Goal: Task Accomplishment & Management: Use online tool/utility

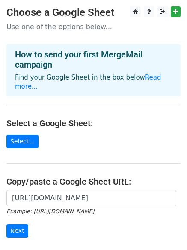
scroll to position [0, 186]
type input "https://docs.google.com/spreadsheets/d/1cR20V9vY3Pxa5HCH9_4PZNHYkUcqoSc2rGKidI5…"
click at [12, 224] on input "Next" at bounding box center [17, 230] width 22 height 13
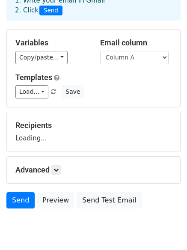
scroll to position [82, 0]
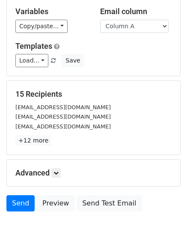
click at [60, 137] on p "+12 more" at bounding box center [93, 140] width 156 height 11
click at [55, 168] on link at bounding box center [55, 172] width 9 height 9
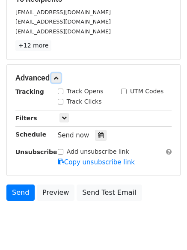
scroll to position [180, 0]
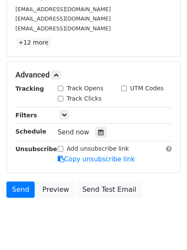
click at [61, 98] on input "Track Clicks" at bounding box center [61, 99] width 6 height 6
checkbox input "true"
click at [57, 83] on div "Advanced Tracking Track Opens UTM Codes Track Clicks Filters Only include sprea…" at bounding box center [93, 117] width 173 height 111
click at [58, 86] on input "Track Opens" at bounding box center [61, 89] width 6 height 6
checkbox input "true"
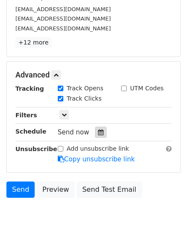
click at [98, 134] on icon at bounding box center [101, 132] width 6 height 6
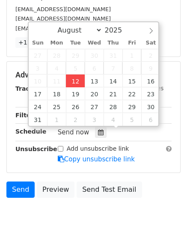
type input "2025-08-12 12:00"
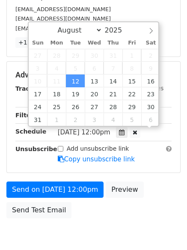
scroll to position [0, 0]
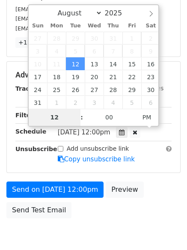
type input "4"
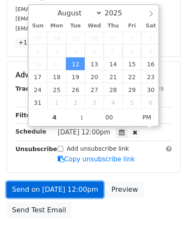
type input "2025-08-12 16:00"
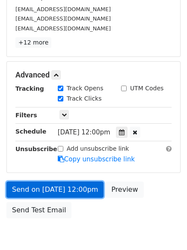
click at [82, 197] on link "Send on Aug 12 at 12:00pm" at bounding box center [54, 190] width 97 height 16
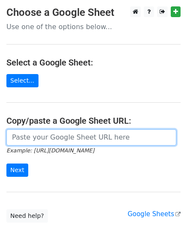
click at [48, 137] on input "url" at bounding box center [91, 137] width 170 height 16
type input "https://docs.google.com/spreadsheets/d/1cR20V9vY3Pxa5HCH9_4PZNHYkUcqoSc2rGKidI5…"
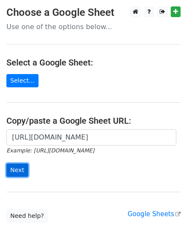
click at [21, 167] on input "Next" at bounding box center [17, 170] width 22 height 13
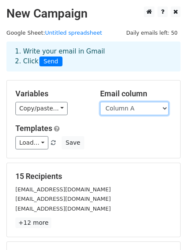
click at [136, 106] on select "Column A Column B Column C" at bounding box center [134, 108] width 68 height 13
click at [100, 102] on select "Column A Column B Column C" at bounding box center [134, 108] width 68 height 13
click at [128, 112] on select "Column A Column B Column C" at bounding box center [134, 108] width 68 height 13
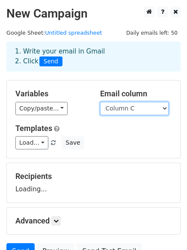
select select "Column B"
click at [100, 102] on select "Column A Column B Column C" at bounding box center [134, 108] width 68 height 13
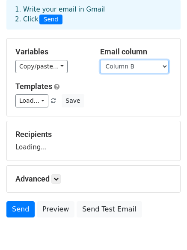
scroll to position [82, 0]
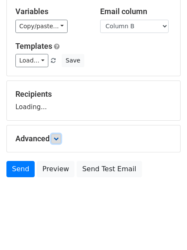
click at [59, 136] on icon at bounding box center [56, 138] width 5 height 5
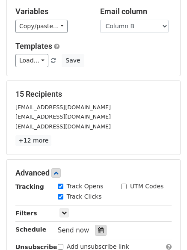
click at [98, 230] on icon at bounding box center [101, 230] width 6 height 6
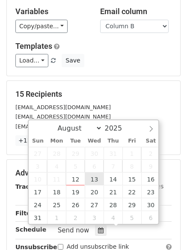
type input "2025-08-13 12:00"
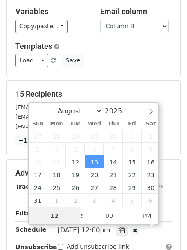
scroll to position [0, 0]
type input "5"
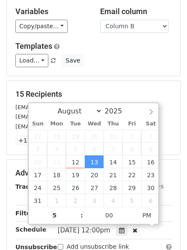
type input "2025-08-13 17:00"
type input "05"
click at [109, 230] on span "Wed, Aug 13, 12:00pm" at bounding box center [84, 230] width 53 height 8
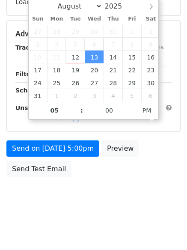
scroll to position [187, 0]
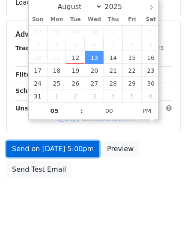
click at [76, 146] on link "Send on Aug 13 at 5:00pm" at bounding box center [52, 149] width 93 height 16
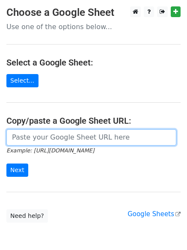
drag, startPoint x: 103, startPoint y: 137, endPoint x: 81, endPoint y: 143, distance: 22.2
click at [103, 137] on input "url" at bounding box center [91, 137] width 170 height 16
type input "[URL][DOMAIN_NAME]"
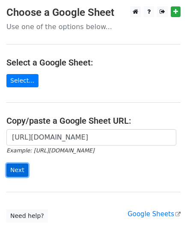
click at [22, 171] on input "Next" at bounding box center [17, 170] width 22 height 13
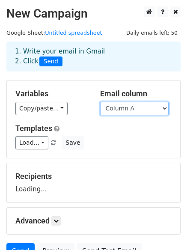
drag, startPoint x: 143, startPoint y: 111, endPoint x: 143, endPoint y: 117, distance: 6.0
click at [143, 111] on select "Column A Column B Column C" at bounding box center [134, 108] width 68 height 13
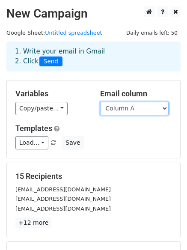
drag, startPoint x: 144, startPoint y: 109, endPoint x: 144, endPoint y: 115, distance: 5.6
click at [144, 109] on select "Column A Column B Column C" at bounding box center [134, 108] width 68 height 13
select select "Column C"
click at [100, 102] on select "Column A Column B Column C" at bounding box center [134, 108] width 68 height 13
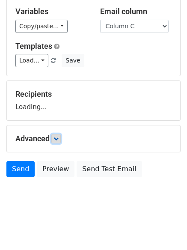
click at [59, 141] on icon at bounding box center [56, 138] width 5 height 5
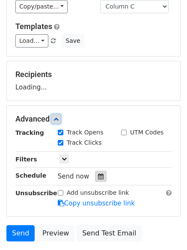
scroll to position [130, 0]
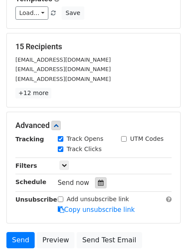
click at [98, 182] on icon at bounding box center [101, 183] width 6 height 6
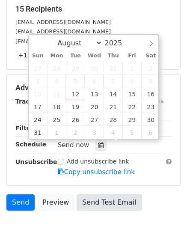
scroll to position [200, 0]
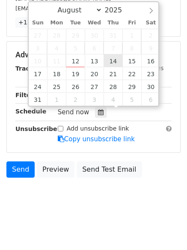
type input "2025-08-14 12:00"
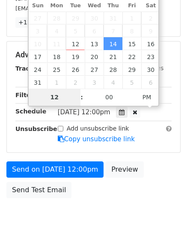
scroll to position [187, 0]
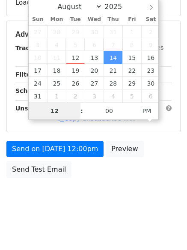
type input "6"
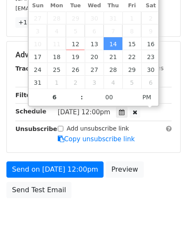
type input "2025-08-14 18:00"
click at [88, 157] on form "Variables Copy/paste... {{Column A}} {{Column B}} {{Column C}} Email column Col…" at bounding box center [93, 41] width 174 height 323
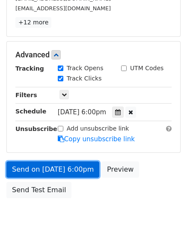
click at [88, 166] on link "Send on Aug 14 at 6:00pm" at bounding box center [52, 169] width 93 height 16
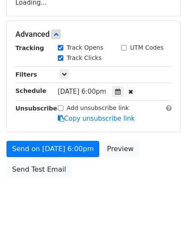
scroll to position [200, 0]
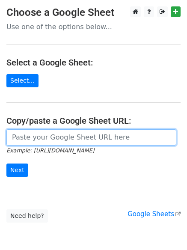
drag, startPoint x: 49, startPoint y: 134, endPoint x: 52, endPoint y: 138, distance: 5.5
click at [49, 134] on input "url" at bounding box center [91, 137] width 170 height 16
type input "[URL][DOMAIN_NAME]"
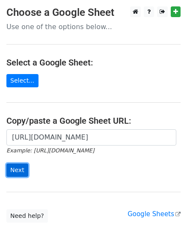
click at [14, 173] on input "Next" at bounding box center [17, 170] width 22 height 13
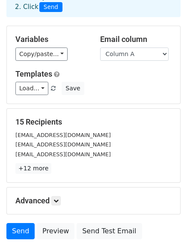
scroll to position [116, 0]
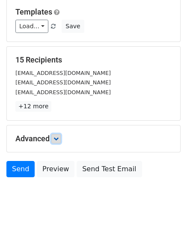
click at [55, 140] on icon at bounding box center [56, 138] width 5 height 5
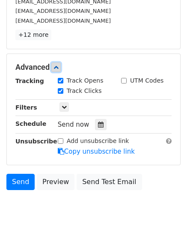
scroll to position [194, 0]
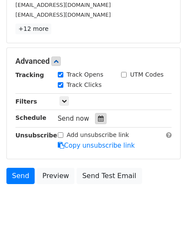
click at [99, 119] on icon at bounding box center [101, 119] width 6 height 6
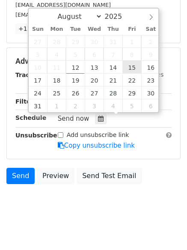
type input "2025-08-15 12:00"
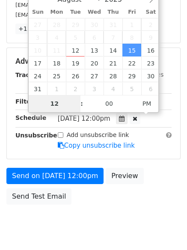
type input "7"
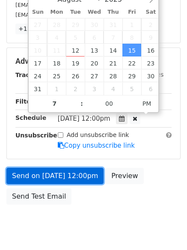
type input "2025-08-15 19:00"
click at [81, 180] on link "Send on Aug 15 at 12:00pm" at bounding box center [54, 176] width 97 height 16
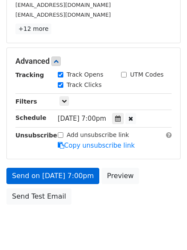
scroll to position [187, 0]
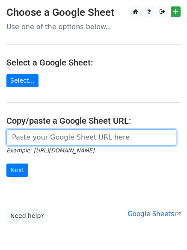
click at [89, 139] on input "url" at bounding box center [91, 137] width 170 height 16
type input "[URL][DOMAIN_NAME]"
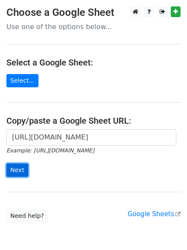
click at [23, 173] on input "Next" at bounding box center [17, 170] width 22 height 13
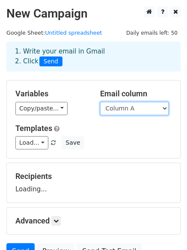
drag, startPoint x: 113, startPoint y: 104, endPoint x: 113, endPoint y: 113, distance: 8.6
click at [113, 104] on select "Column A Column B Column C" at bounding box center [134, 108] width 68 height 13
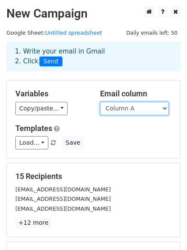
drag, startPoint x: 122, startPoint y: 109, endPoint x: 122, endPoint y: 113, distance: 4.7
click at [122, 109] on select "Column A Column B Column C" at bounding box center [134, 108] width 68 height 13
select select "Column B"
click at [100, 102] on select "Column A Column B Column C" at bounding box center [134, 108] width 68 height 13
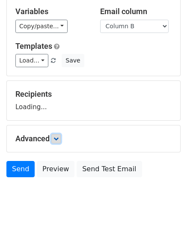
click at [58, 137] on icon at bounding box center [56, 138] width 5 height 5
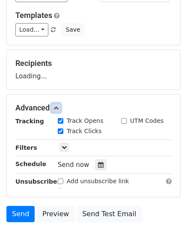
scroll to position [149, 0]
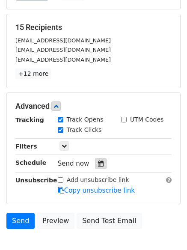
click at [98, 165] on icon at bounding box center [101, 164] width 6 height 6
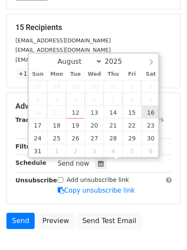
type input "2025-08-16 12:00"
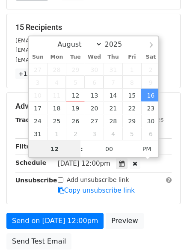
scroll to position [0, 0]
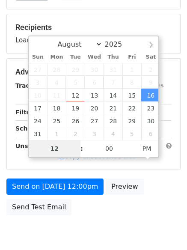
type input "8"
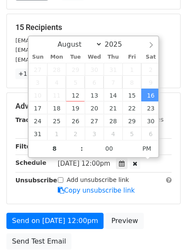
type input "2025-08-16 20:00"
click at [72, 212] on form "Variables Copy/paste... {{Column A}} {{Column B}} {{Column C}} Email column Col…" at bounding box center [93, 92] width 174 height 323
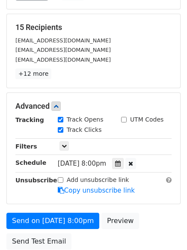
click at [72, 212] on form "Variables Copy/paste... {{Column A}} {{Column B}} {{Column C}} Email column Col…" at bounding box center [93, 92] width 174 height 323
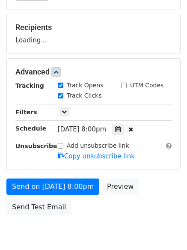
click at [72, 215] on div "Send on Aug 16 at 8:00pm Preview Send Test Email" at bounding box center [93, 199] width 187 height 41
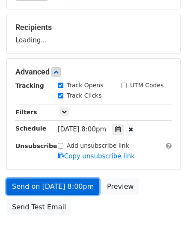
click at [76, 179] on link "Send on Aug 16 at 8:00pm" at bounding box center [52, 187] width 93 height 16
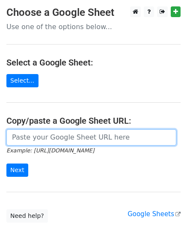
click at [54, 140] on input "url" at bounding box center [91, 137] width 170 height 16
type input "[URL][DOMAIN_NAME]"
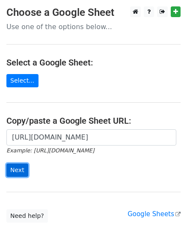
click at [12, 170] on input "Next" at bounding box center [17, 170] width 22 height 13
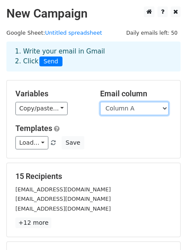
click at [140, 103] on select "Column A Column B Column C" at bounding box center [134, 108] width 68 height 13
select select "Column C"
click at [100, 102] on select "Column A Column B Column C" at bounding box center [134, 108] width 68 height 13
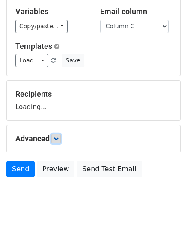
click at [61, 137] on link at bounding box center [55, 138] width 9 height 9
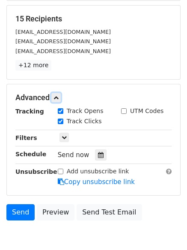
scroll to position [165, 0]
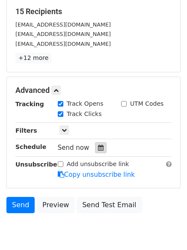
click at [96, 153] on div at bounding box center [101, 147] width 12 height 11
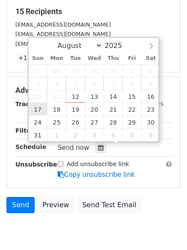
type input "[DATE] 12:00"
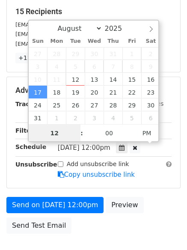
scroll to position [0, 0]
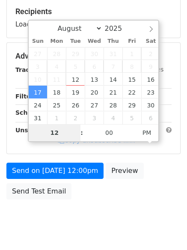
type input "9"
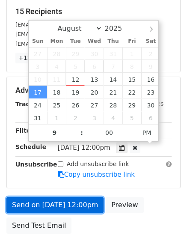
type input "[DATE] 21:00"
click at [79, 205] on link "Send on [DATE] 12:00pm" at bounding box center [54, 205] width 97 height 16
